Goal: Information Seeking & Learning: Learn about a topic

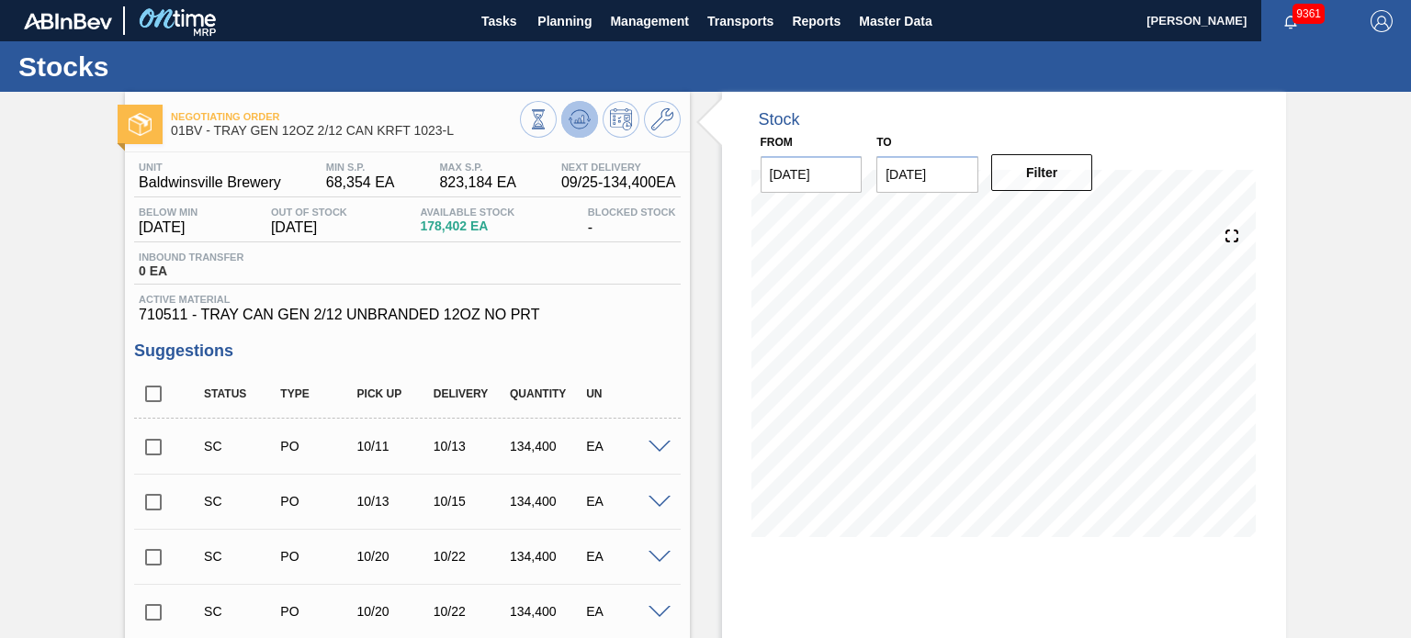
click at [577, 129] on icon at bounding box center [579, 119] width 22 height 22
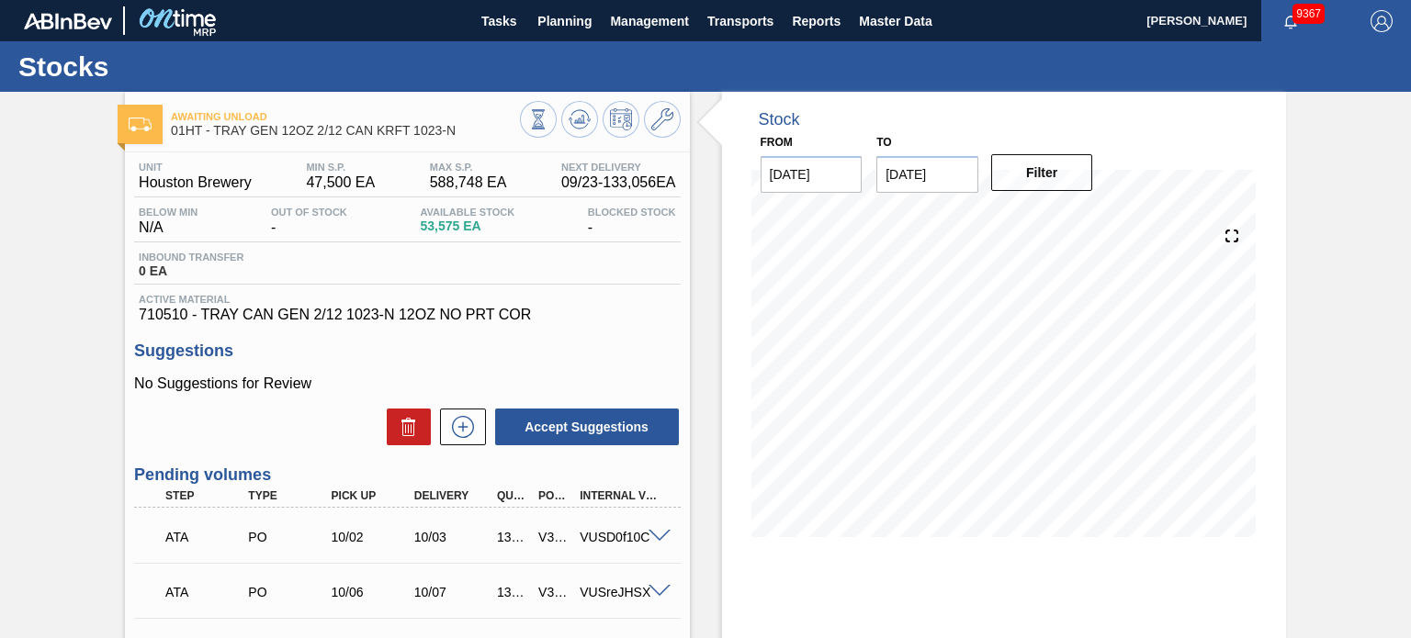
click at [683, 316] on div "Unit Houston Brewery MIN S.P. 47,500 EA MAX S.P. 588,748 EA Next Delivery 09/23…" at bounding box center [407, 513] width 564 height 723
click at [694, 322] on div "Stock From [DATE] to [DATE] Filter" at bounding box center [988, 488] width 596 height 793
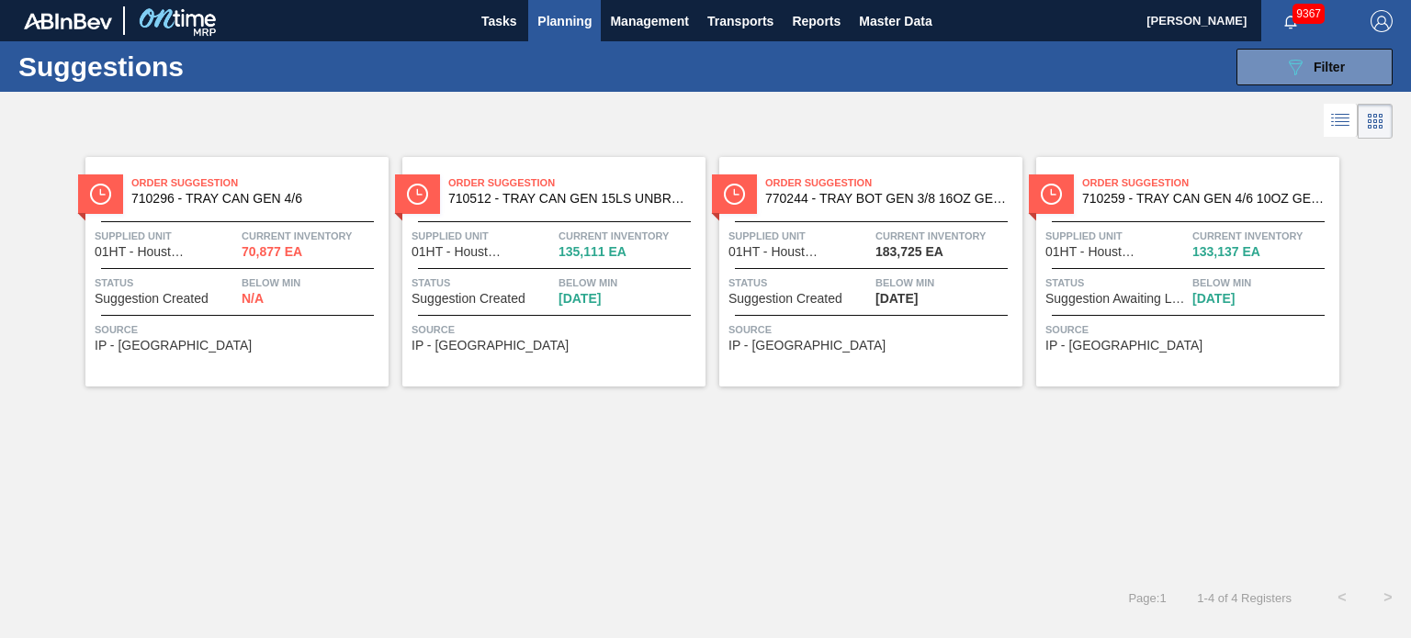
click at [307, 195] on span "710296 - TRAY CAN GEN 4/6" at bounding box center [252, 199] width 242 height 14
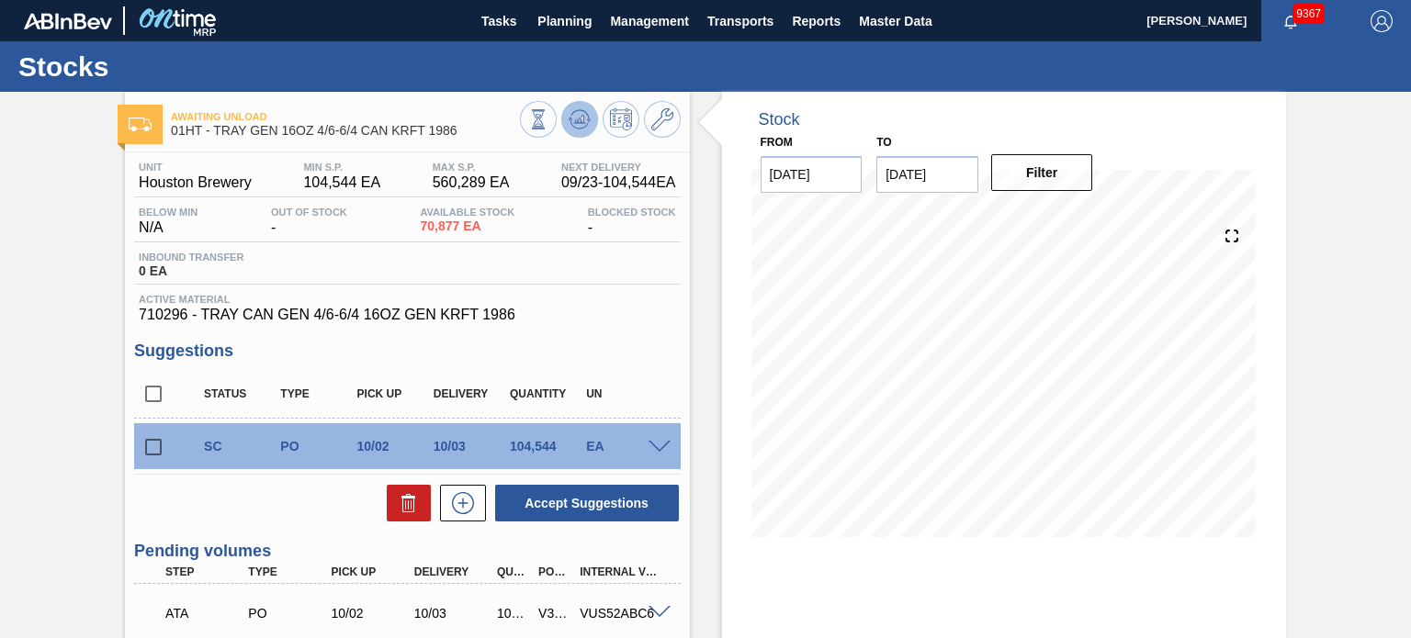
click at [578, 128] on icon at bounding box center [578, 123] width 18 height 9
click at [147, 449] on input "checkbox" at bounding box center [153, 447] width 39 height 39
click at [403, 506] on icon at bounding box center [409, 503] width 22 height 22
checkbox input "false"
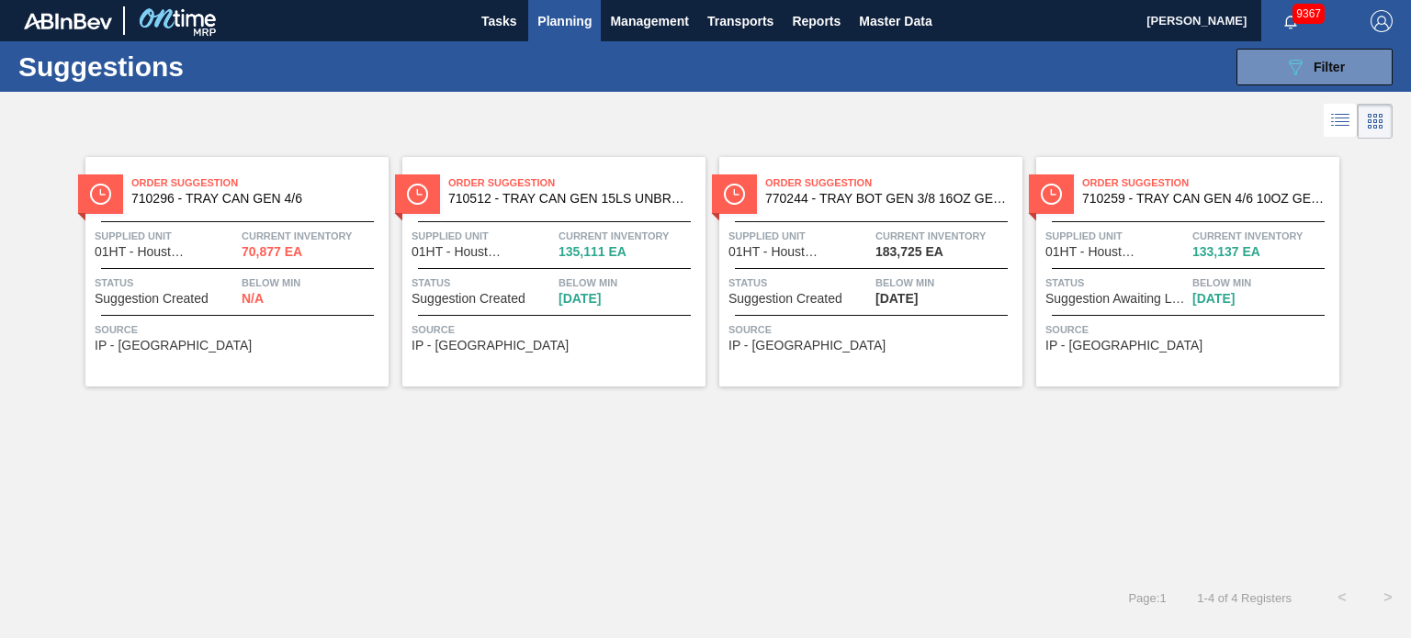
click at [536, 212] on div "Order Suggestion 710512 - TRAY CAN GEN 15LS UNBRANDED 25OZ GEN COR Supplied Uni…" at bounding box center [553, 272] width 303 height 230
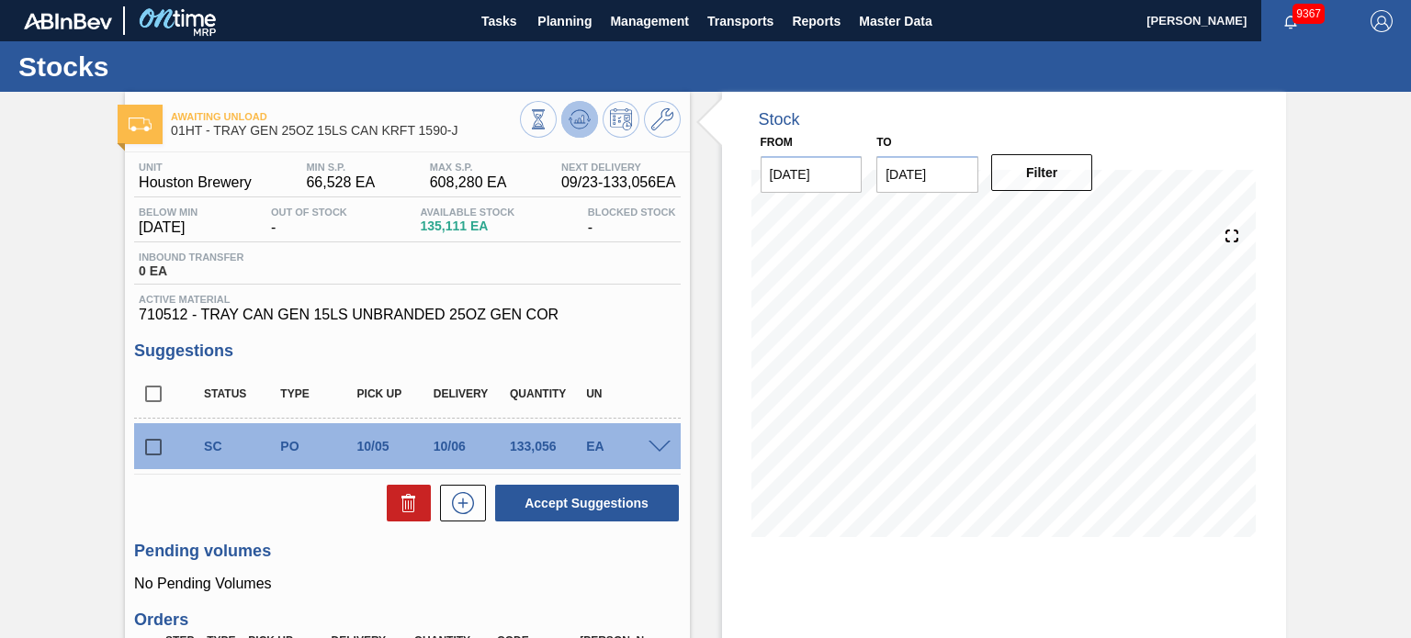
click at [576, 129] on icon at bounding box center [579, 119] width 22 height 22
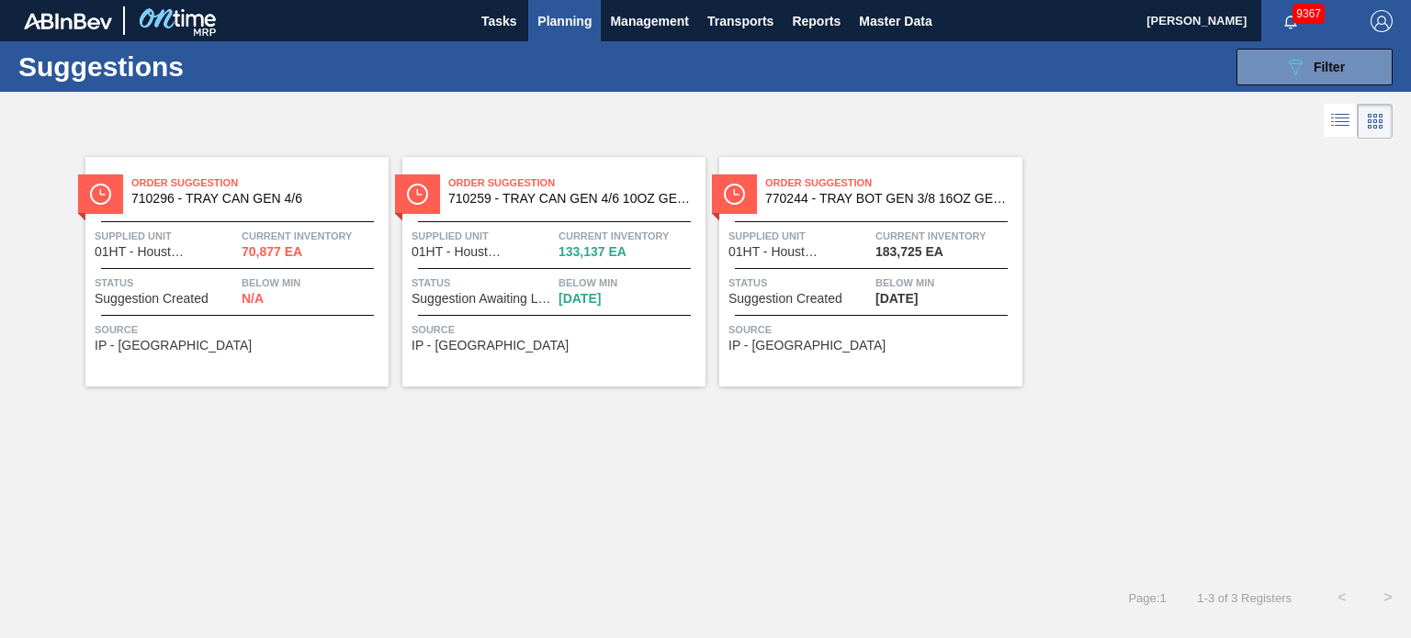
click at [878, 205] on span "770244 - TRAY BOT GEN 3/8 16OZ GEN KRFT 2354" at bounding box center [886, 199] width 242 height 14
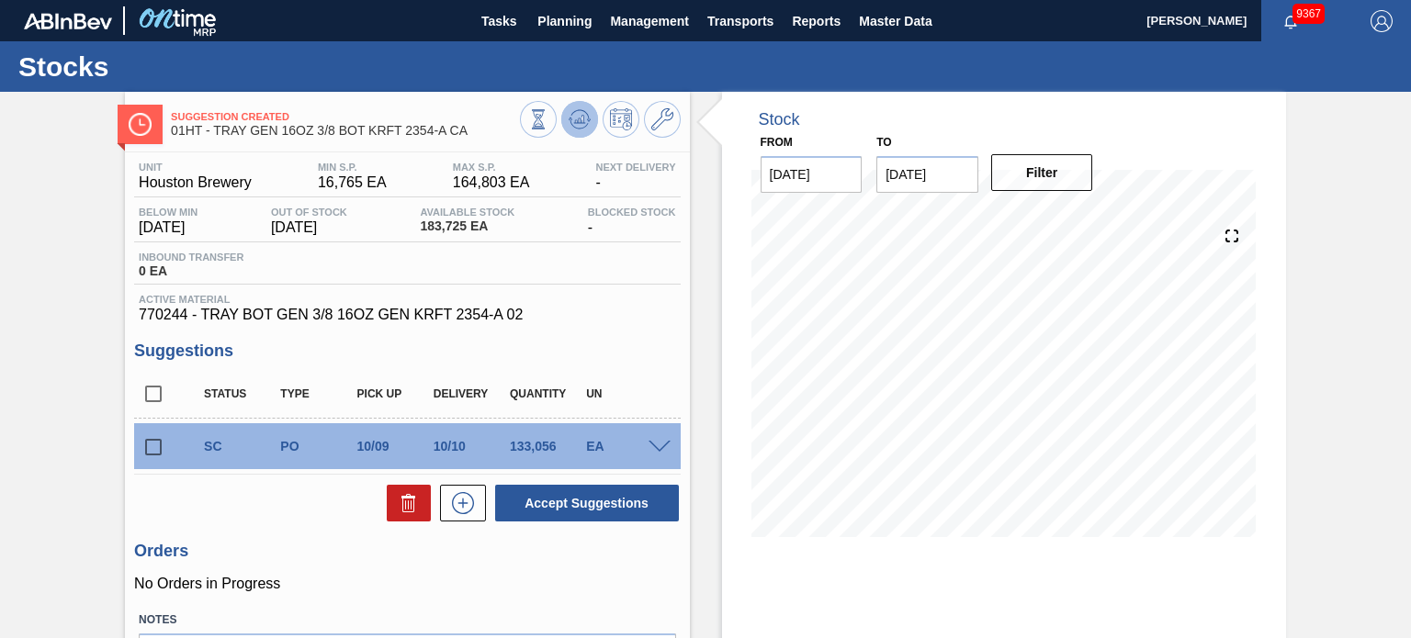
click at [582, 123] on icon at bounding box center [579, 119] width 12 height 8
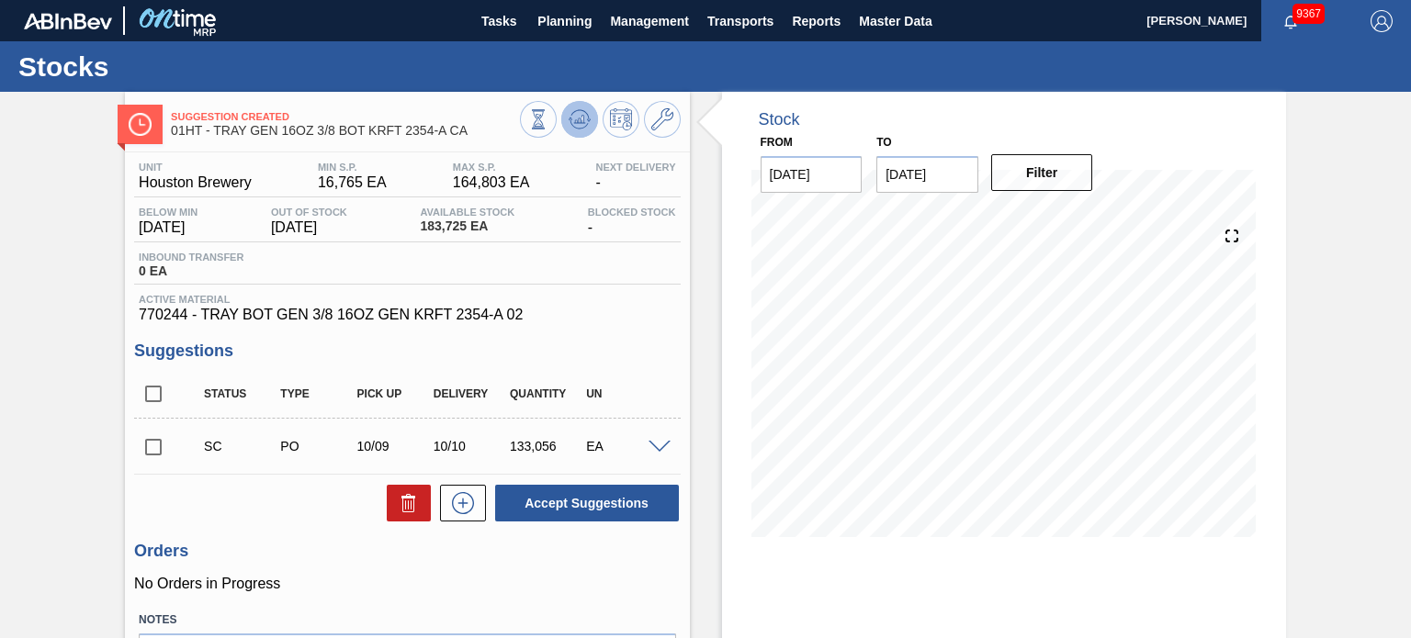
click at [579, 120] on icon at bounding box center [579, 119] width 12 height 8
click at [659, 121] on icon at bounding box center [662, 119] width 22 height 22
